Goal: Register for event/course

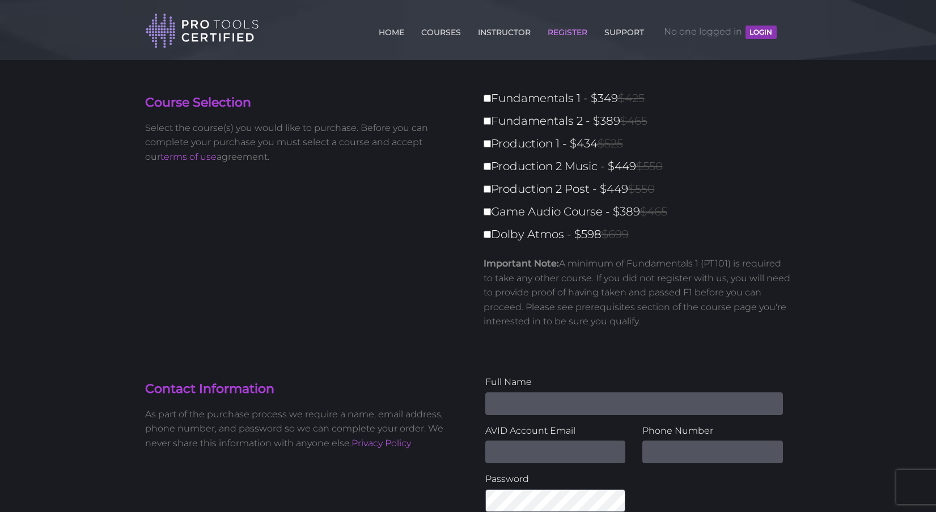
click at [545, 96] on label "Fundamentals 1 - $349 $425" at bounding box center [641, 98] width 315 height 20
click at [491, 96] on input "Fundamentals 1 - $349 $425" at bounding box center [487, 98] width 7 height 7
checkbox input "true"
type input "349"
click at [542, 122] on label "Fundamentals 2 - $389 $465" at bounding box center [641, 121] width 315 height 20
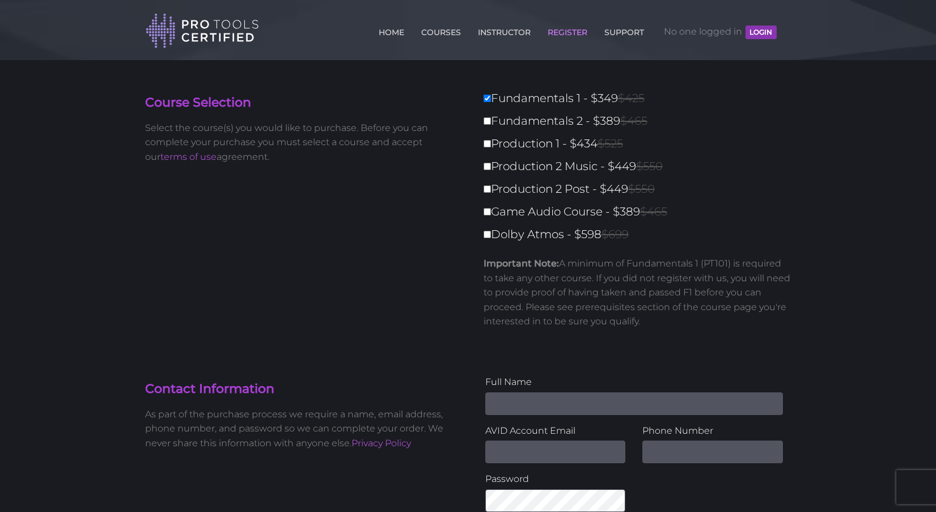
click at [491, 122] on input "Fundamentals 2 - $389 $465" at bounding box center [487, 120] width 7 height 7
checkbox input "true"
type input "738"
click at [522, 139] on label "Production 1 - $434 $525" at bounding box center [641, 144] width 315 height 20
click at [491, 140] on input "Production 1 - $434 $525" at bounding box center [487, 143] width 7 height 7
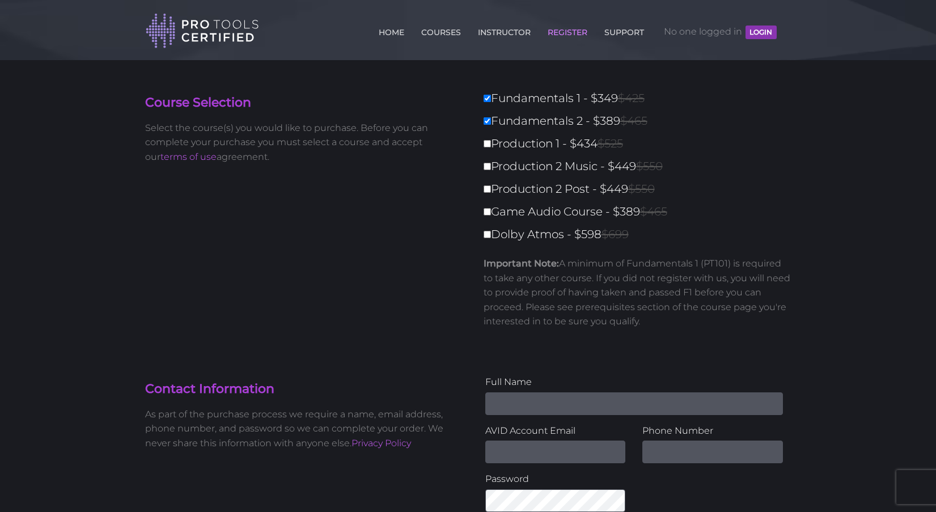
checkbox input "true"
type input "1172"
